Goal: Information Seeking & Learning: Learn about a topic

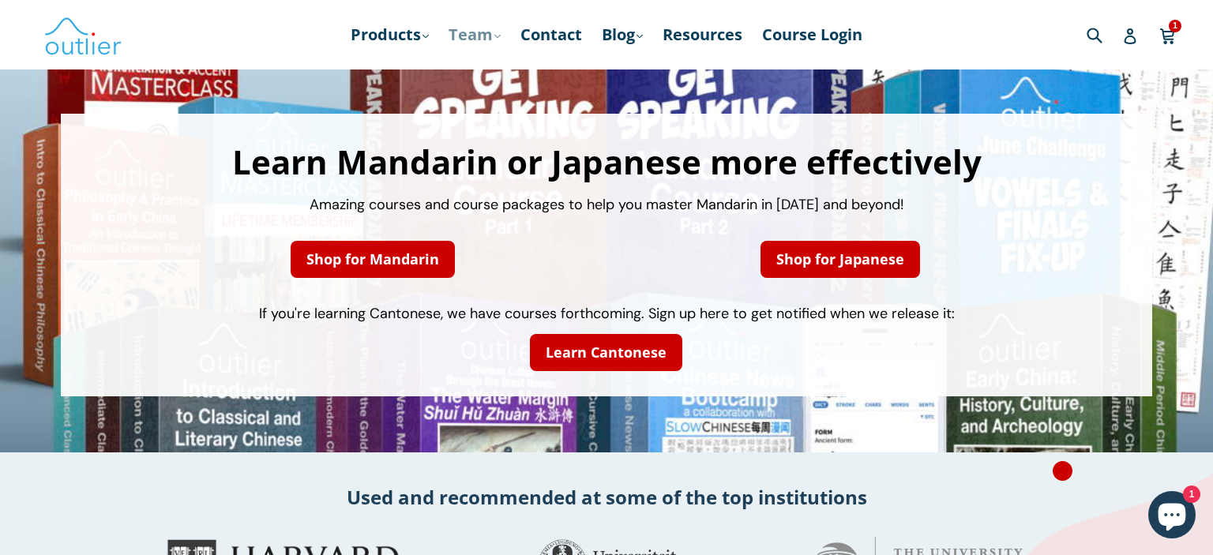
click at [466, 36] on link "Team .cls-1{fill:#231f20} expand" at bounding box center [475, 35] width 68 height 28
click at [401, 37] on link "Products .cls-1{fill:#231f20} expand" at bounding box center [390, 35] width 94 height 28
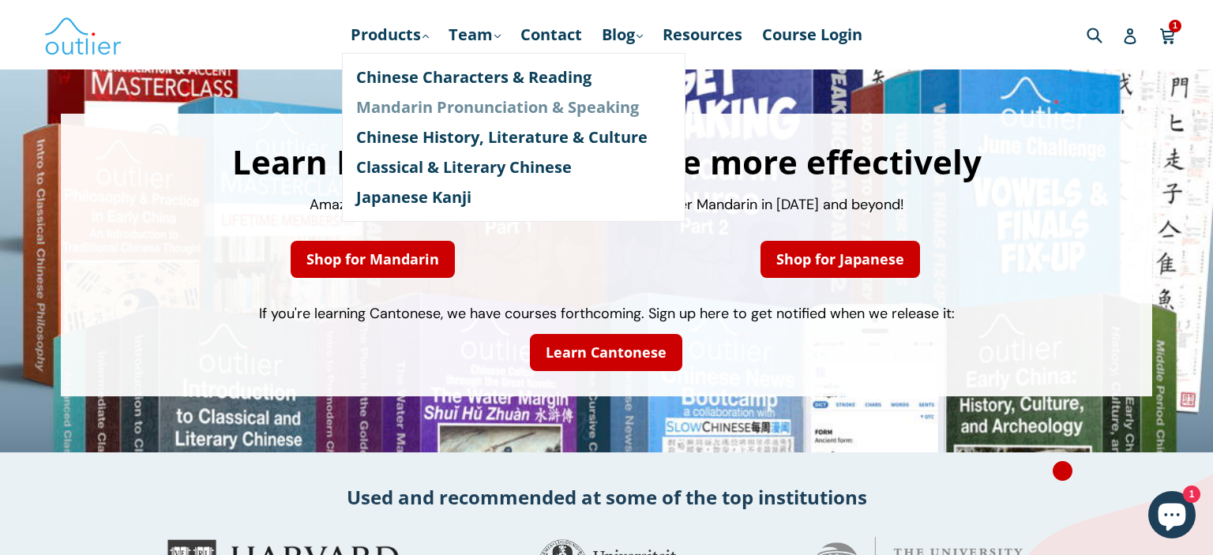
click at [453, 99] on link "Mandarin Pronunciation & Speaking" at bounding box center [513, 107] width 315 height 30
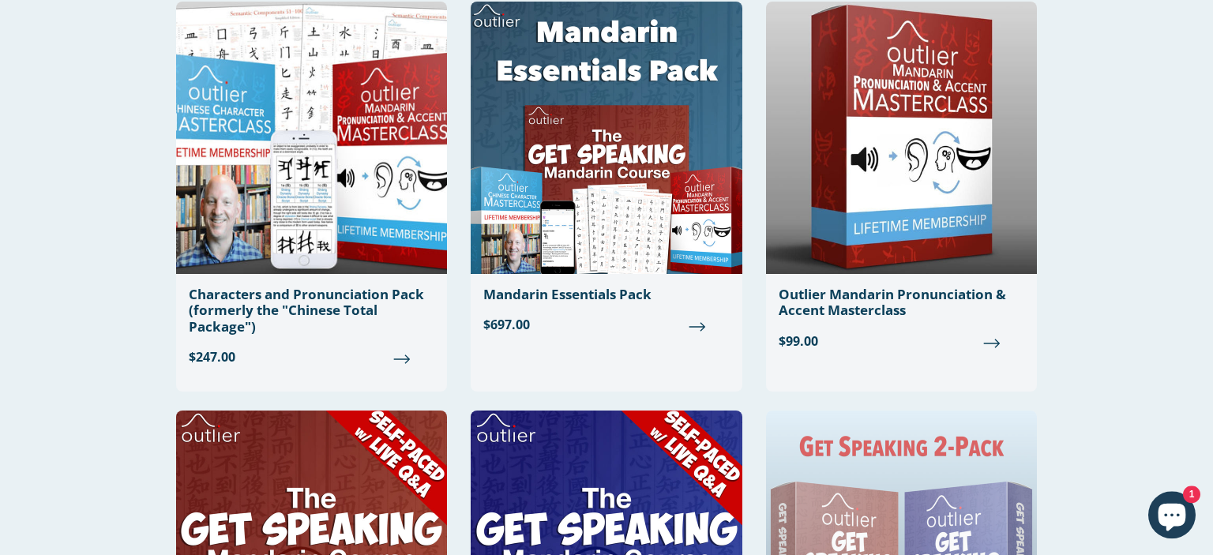
scroll to position [144, 0]
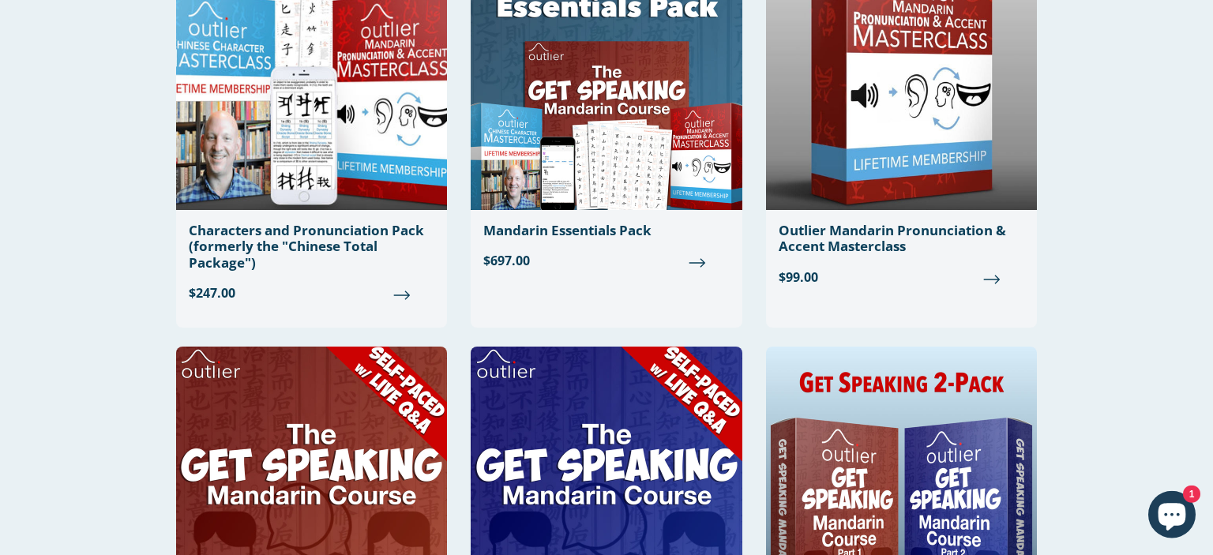
scroll to position [149, 0]
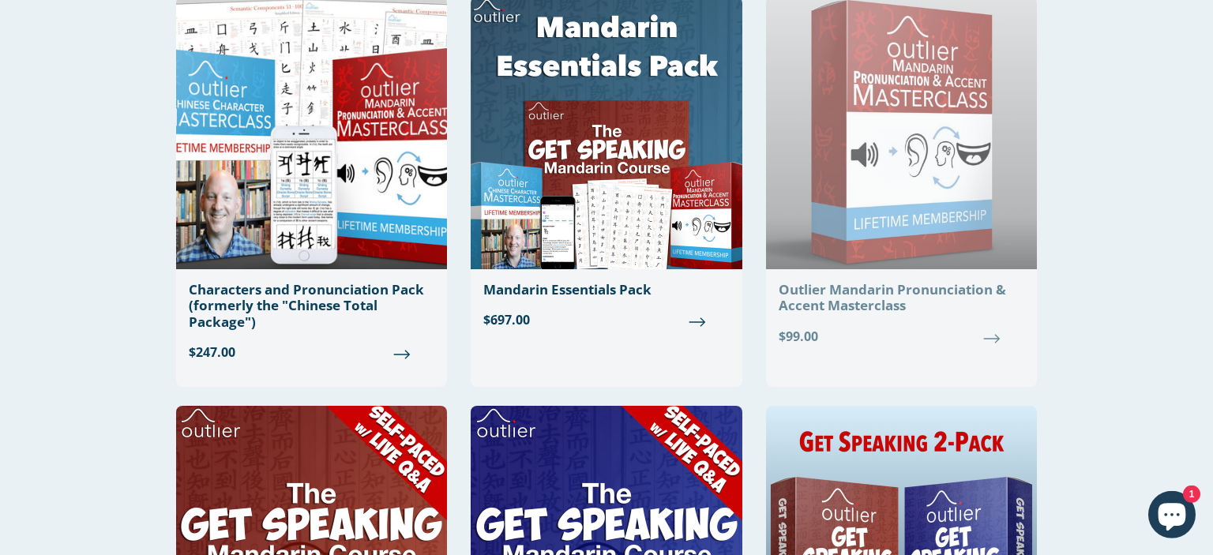
click at [891, 266] on img at bounding box center [901, 133] width 271 height 272
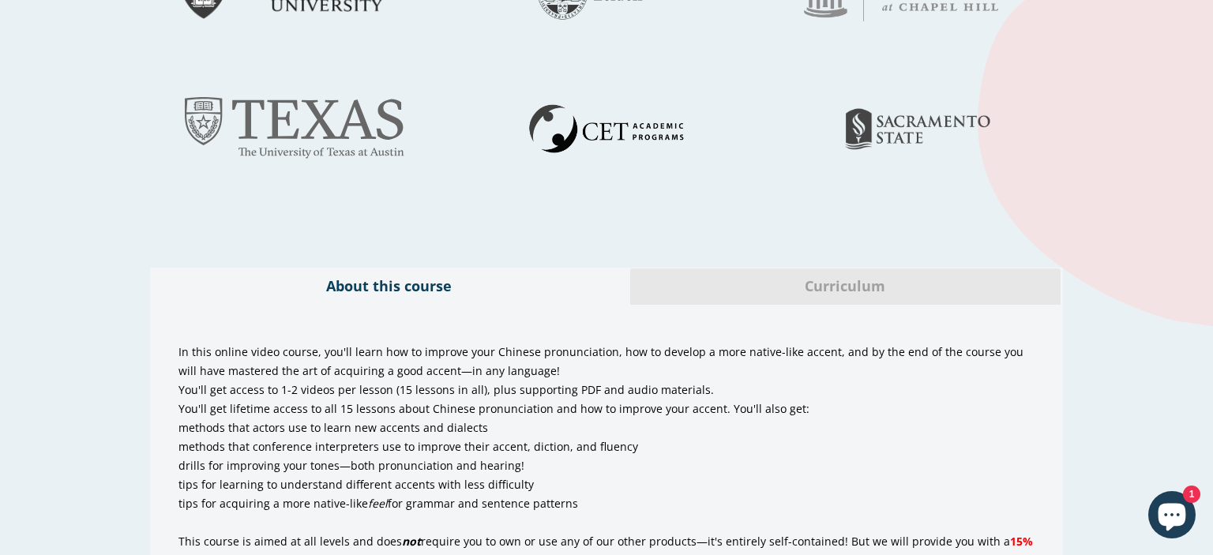
scroll to position [854, 0]
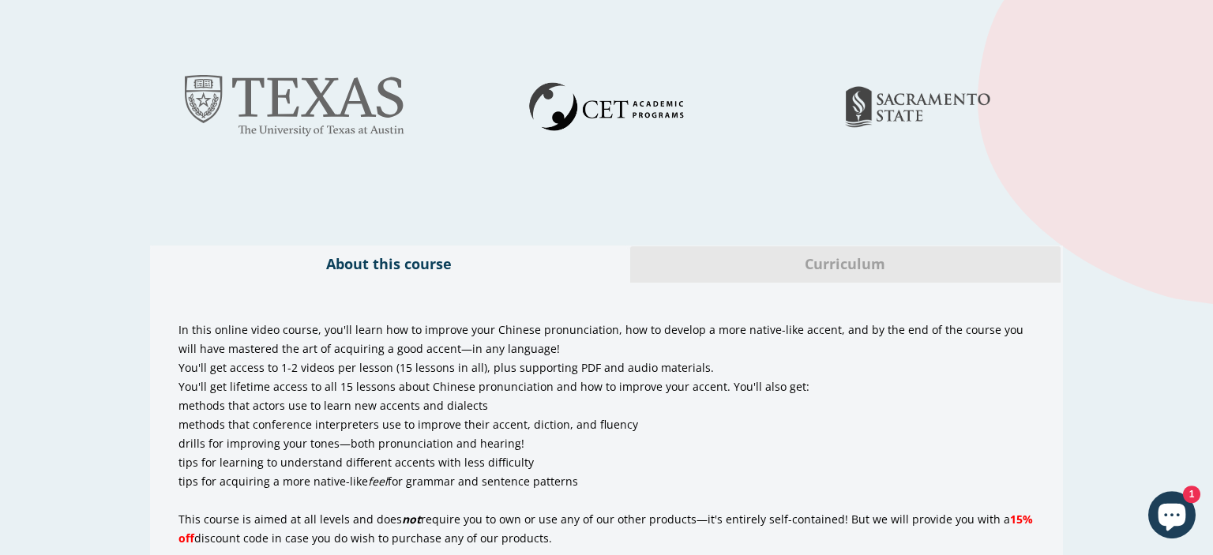
click at [810, 272] on span "Curriculum" at bounding box center [845, 264] width 407 height 21
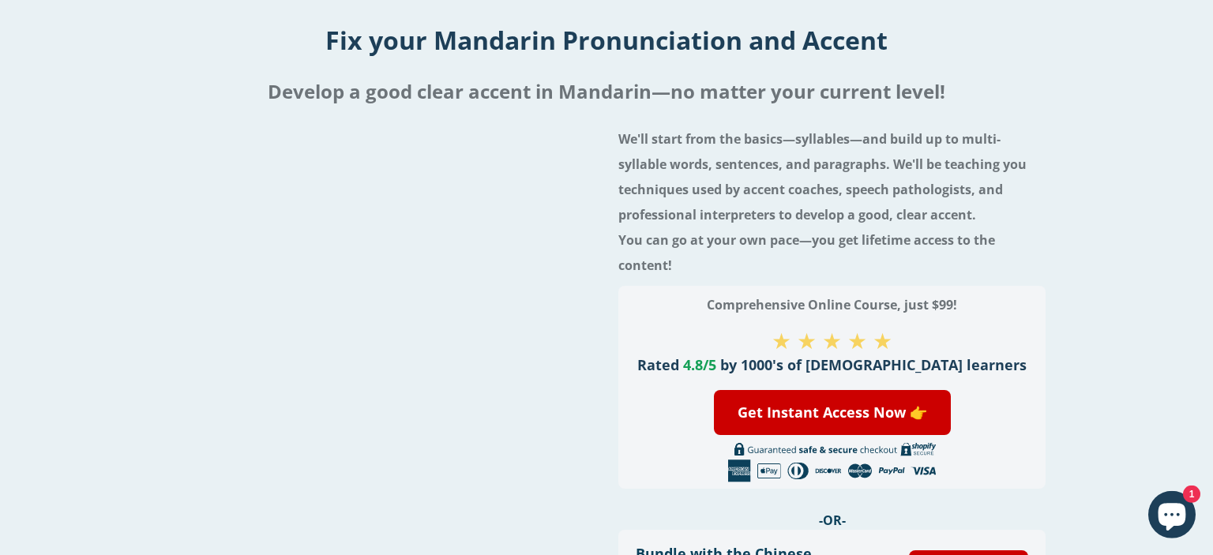
scroll to position [66, 0]
